Goal: Information Seeking & Learning: Find specific page/section

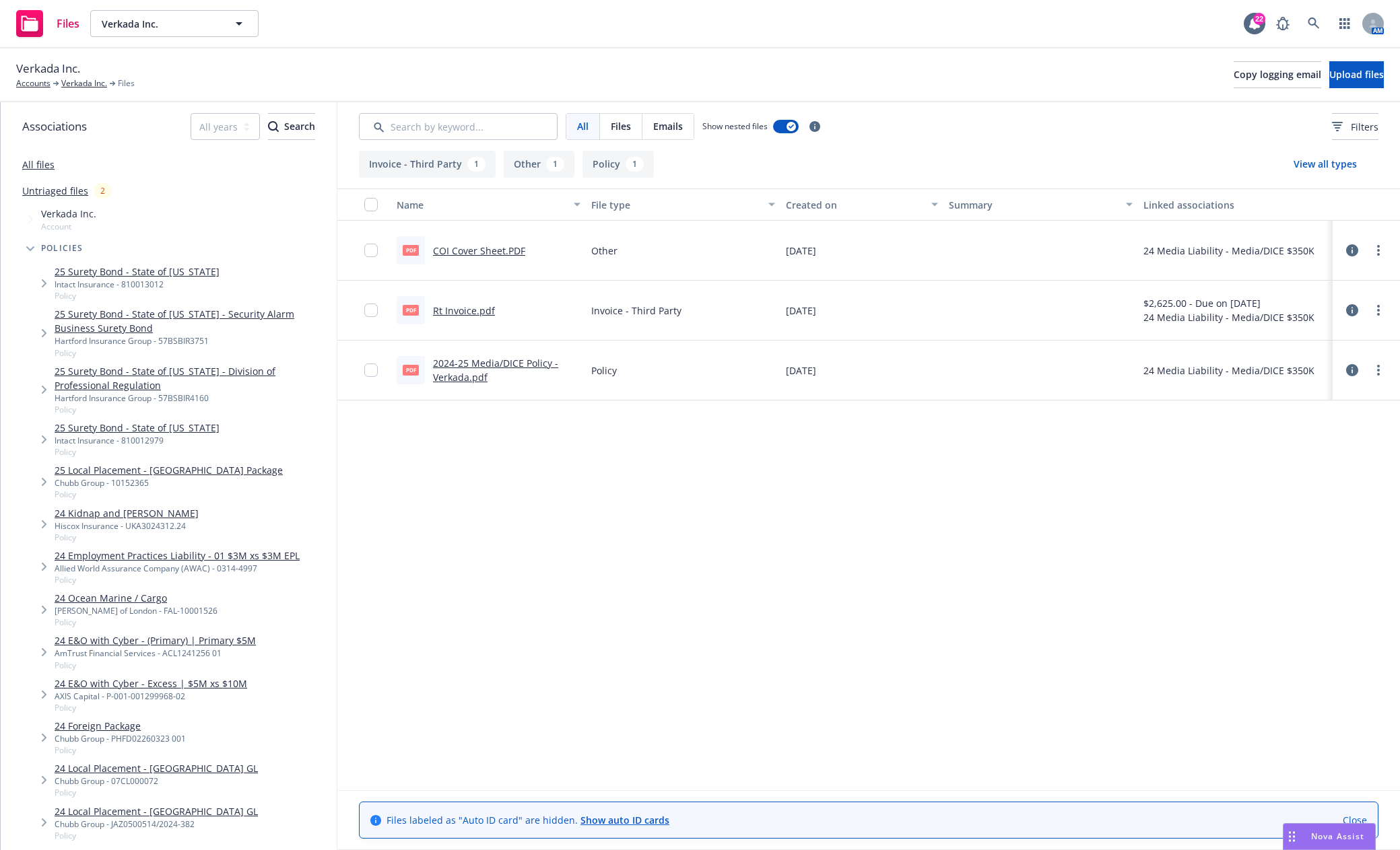
scroll to position [1144, 0]
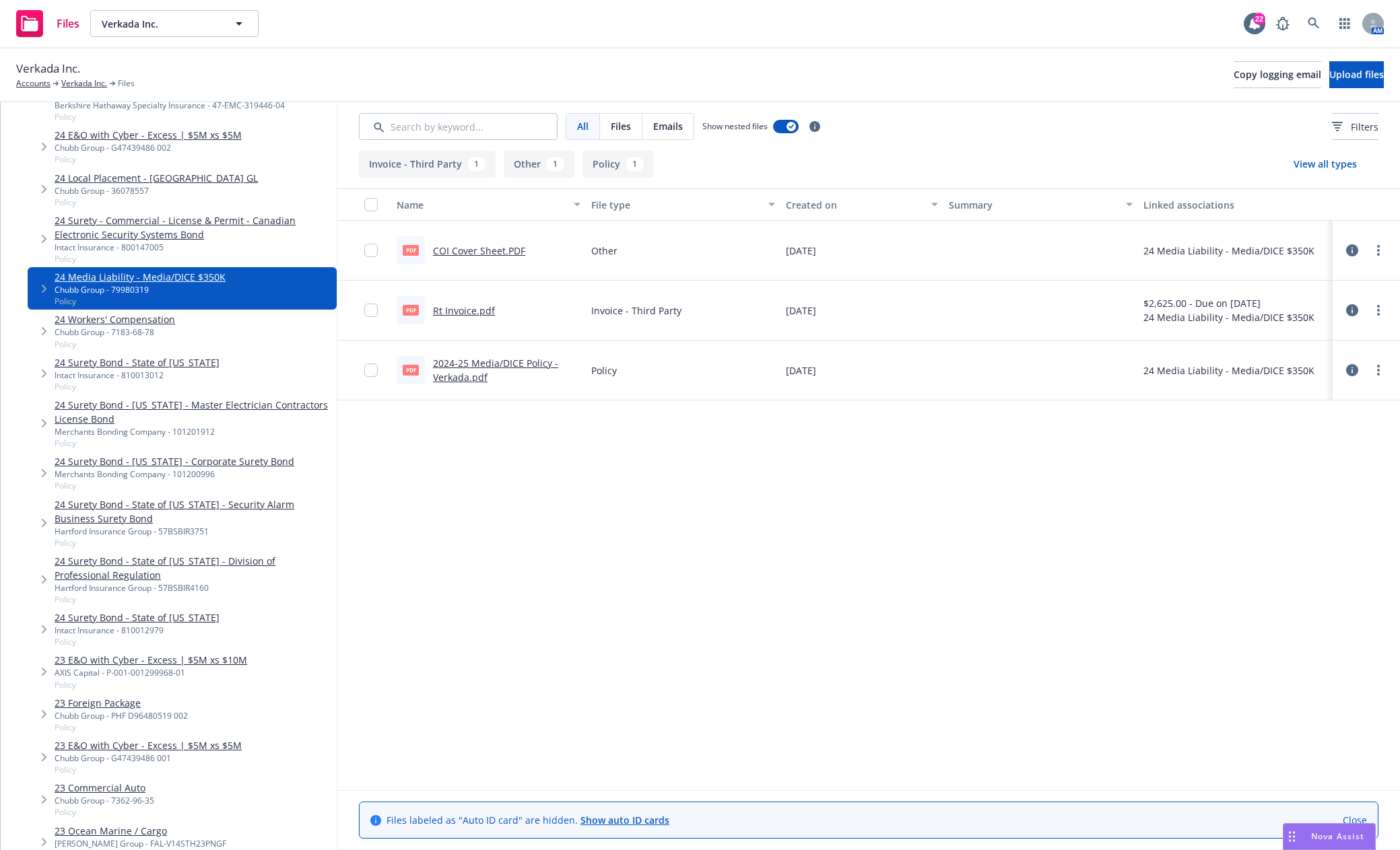
click at [140, 313] on link "24 Workers' Compensation" at bounding box center [115, 319] width 121 height 14
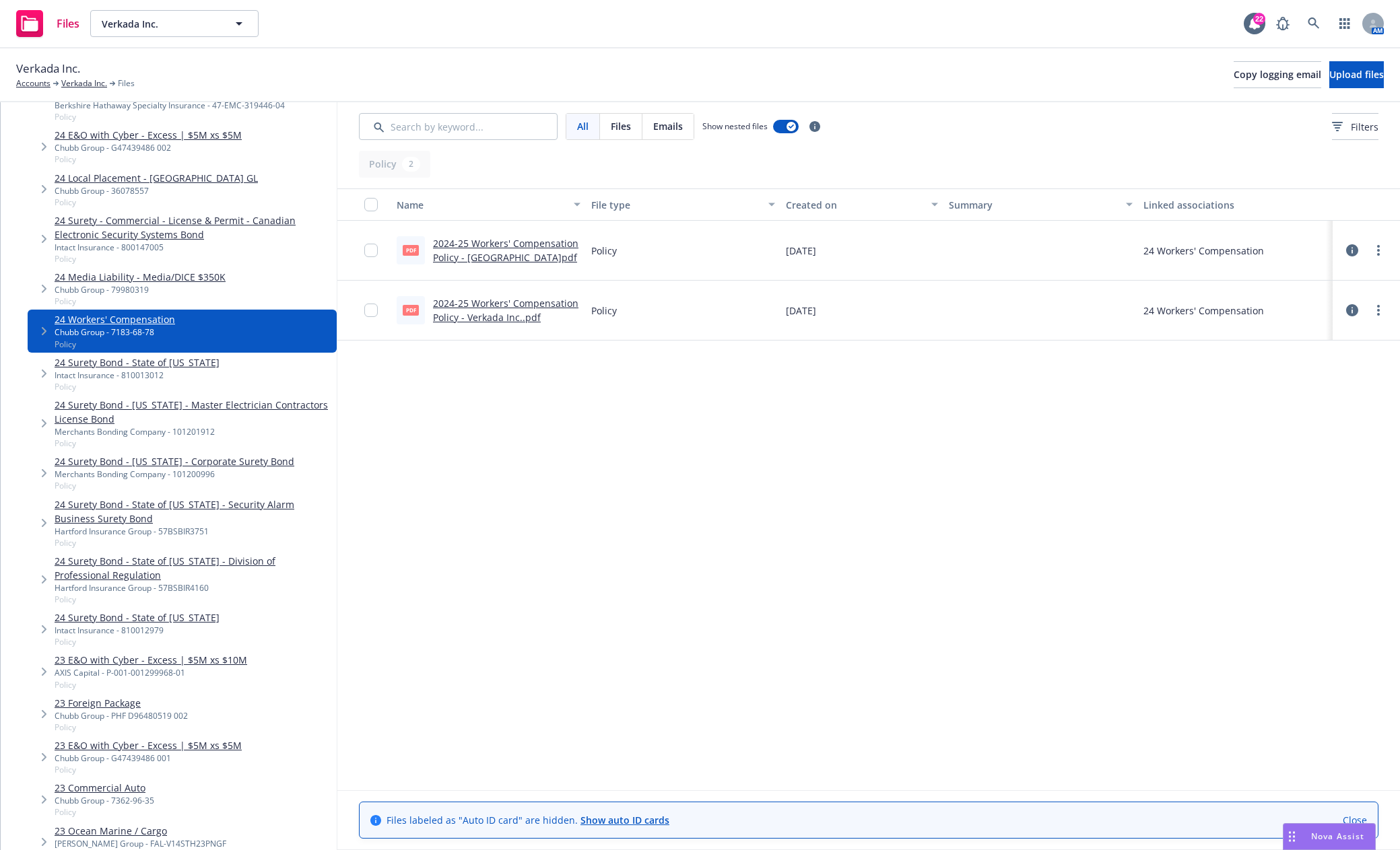
click at [499, 255] on link "2024-25 Workers' Compensation Policy - [GEOGRAPHIC_DATA]pdf" at bounding box center [506, 251] width 146 height 27
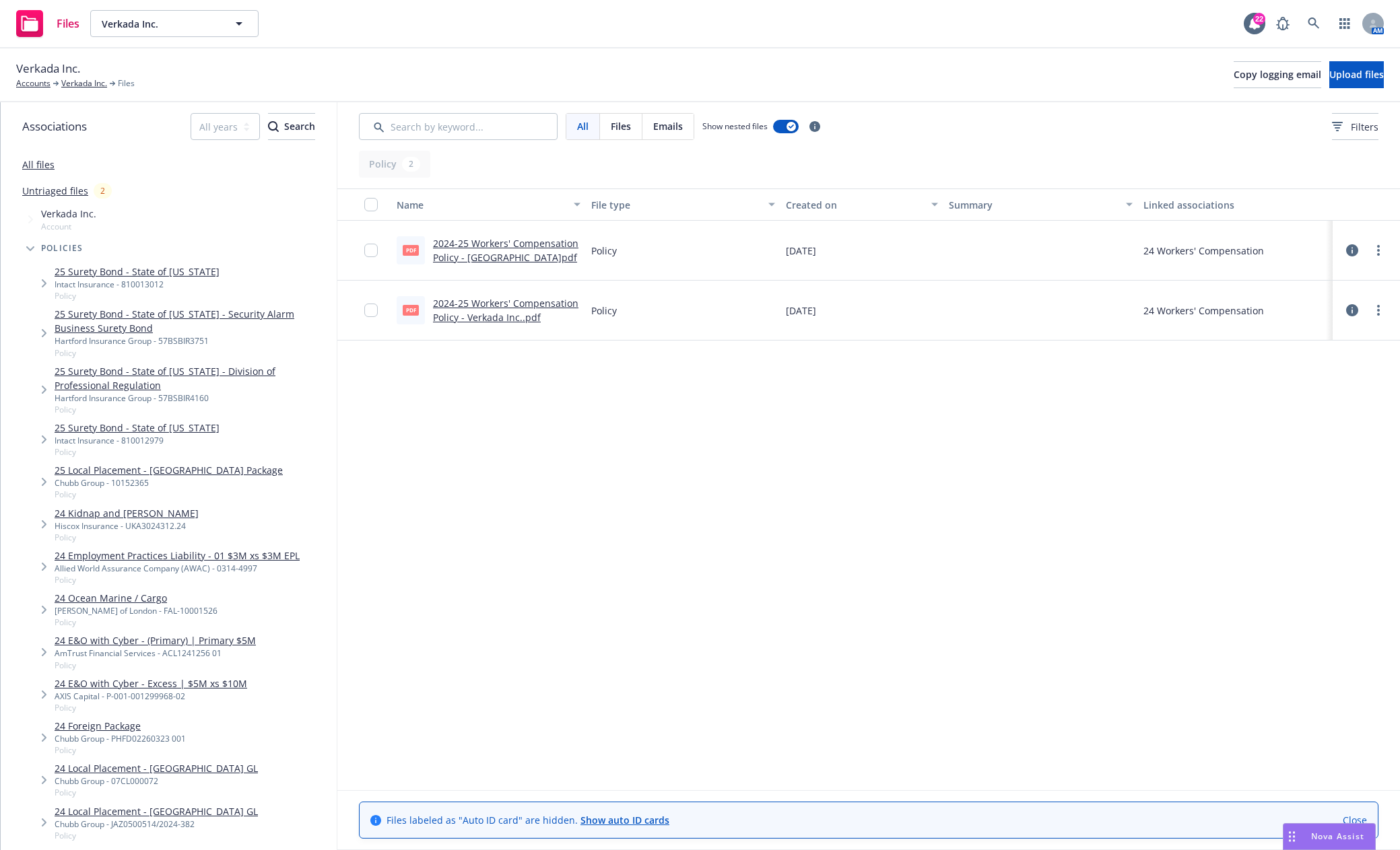
click at [38, 165] on link "All files" at bounding box center [38, 164] width 32 height 12
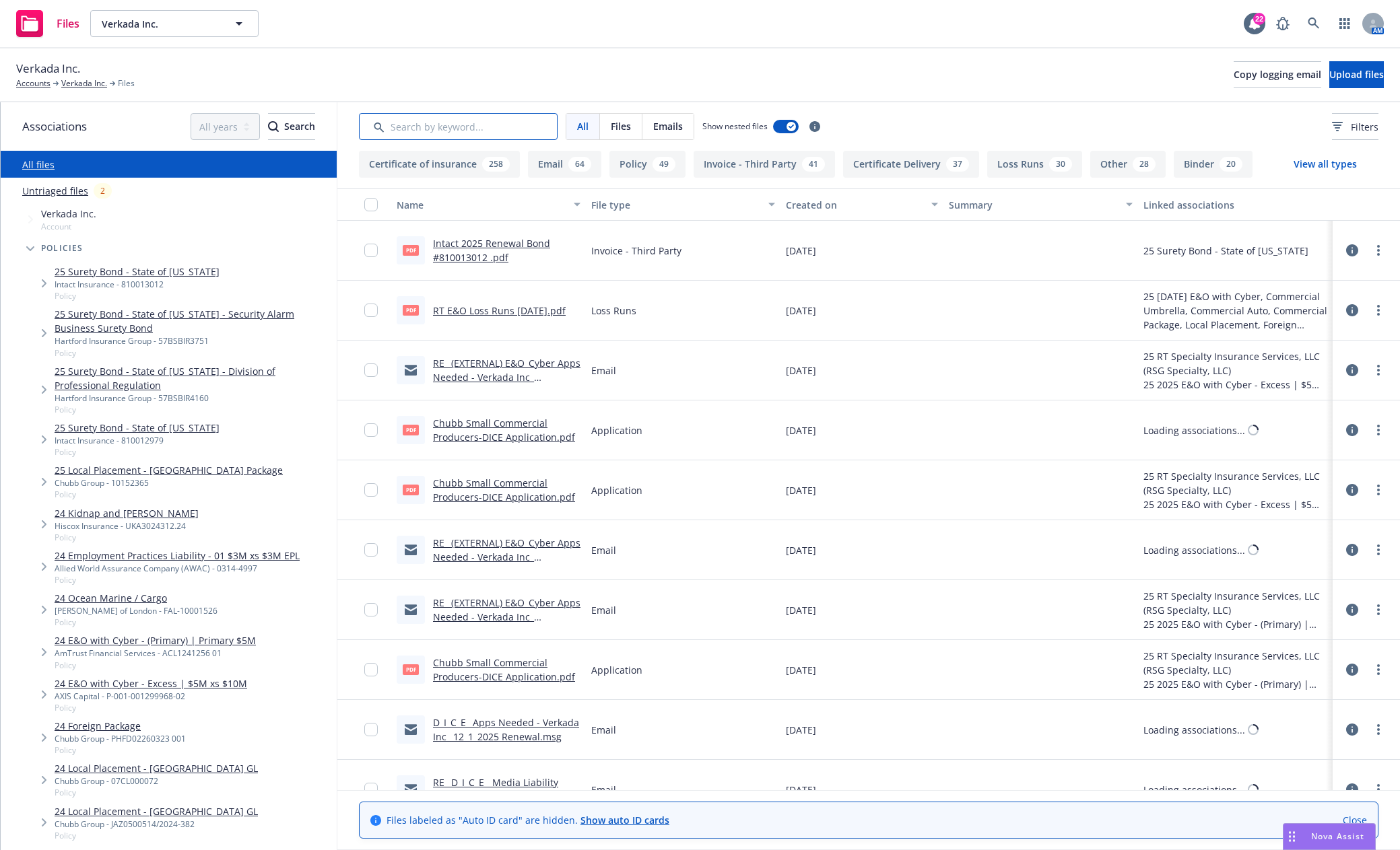
click at [488, 134] on input "Search by keyword..." at bounding box center [458, 127] width 198 height 27
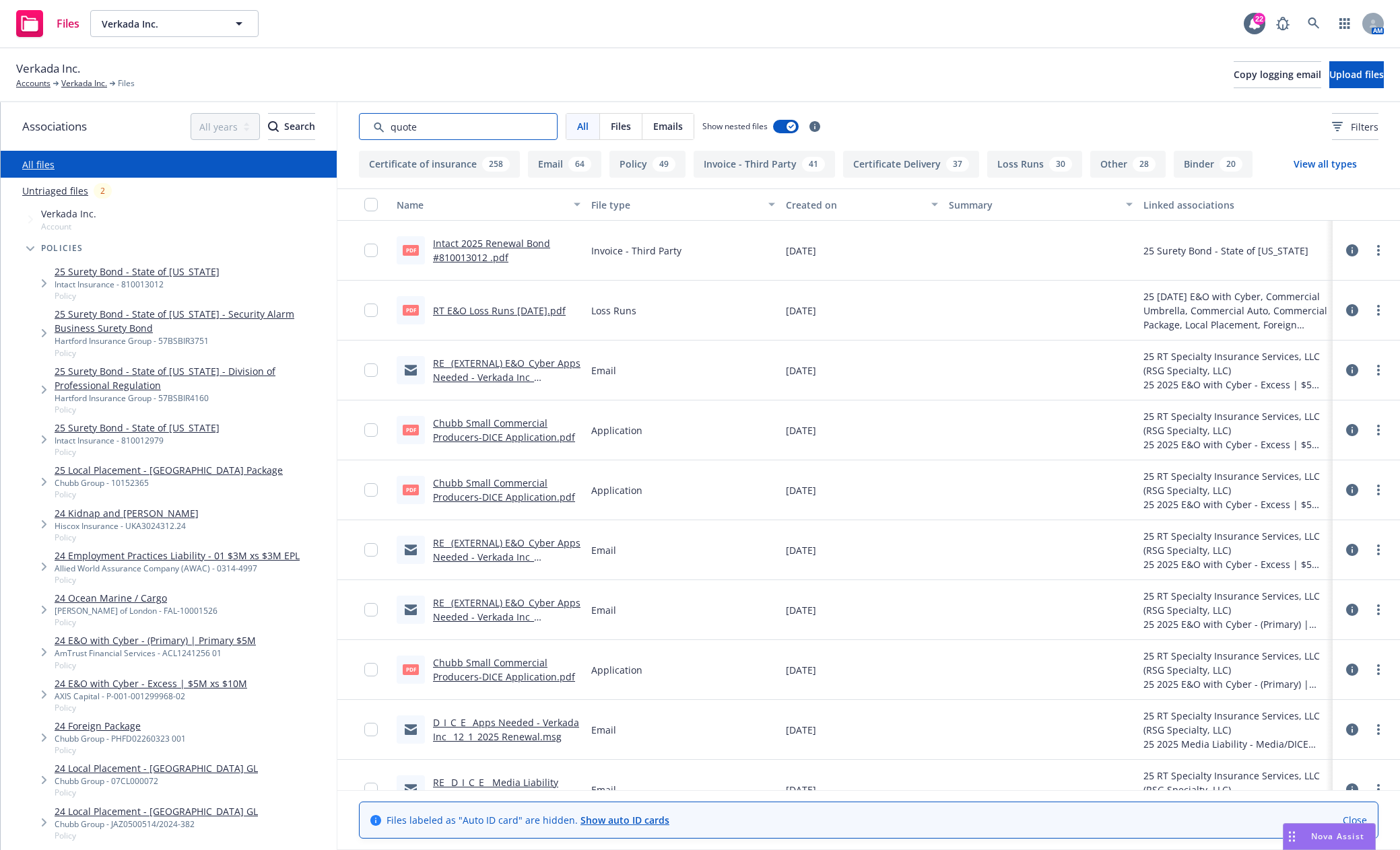
type input "quote"
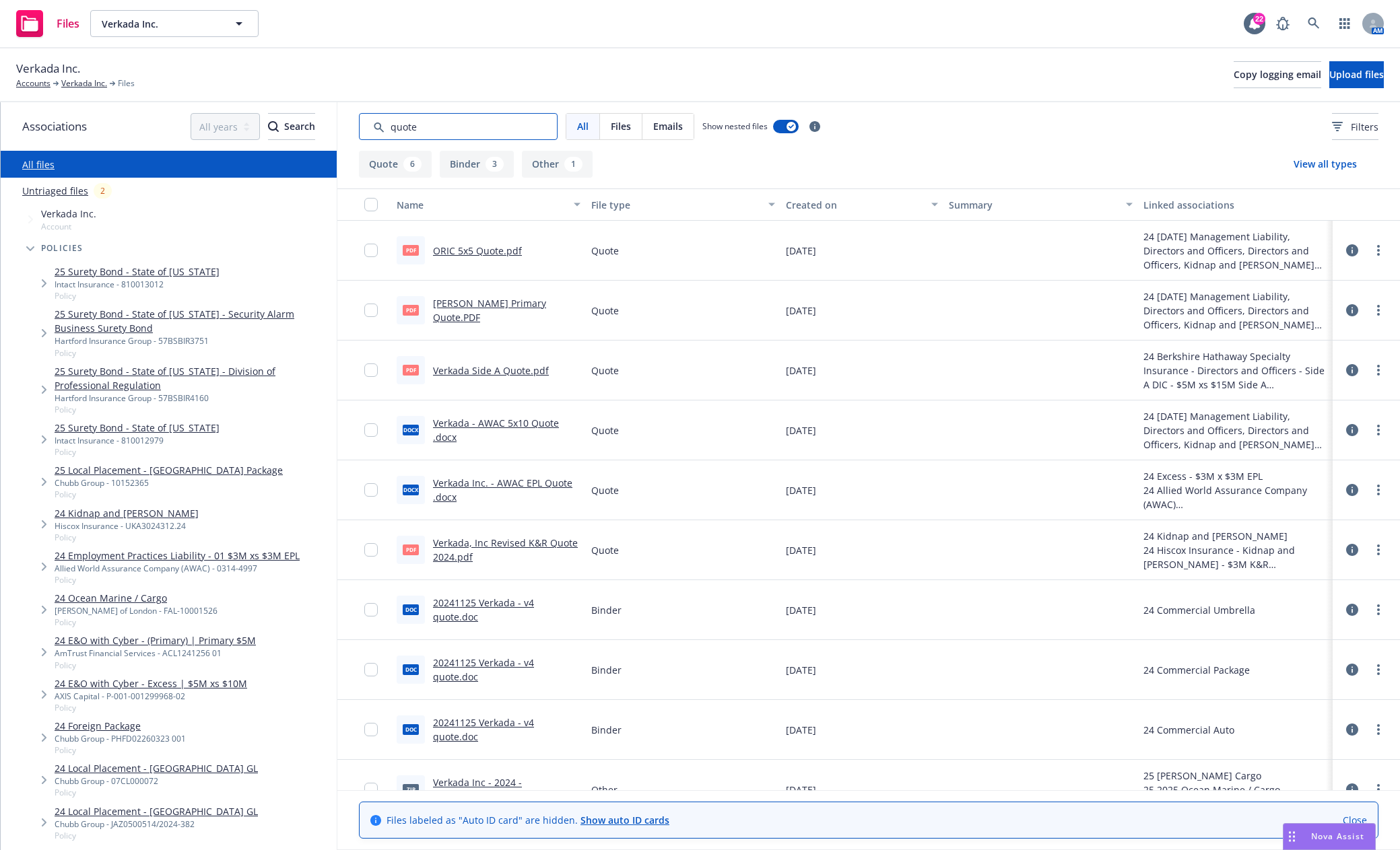
scroll to position [30, 0]
